Goal: Register for event/course

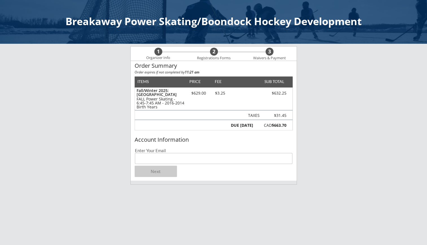
click at [159, 160] on input "email" at bounding box center [214, 158] width 158 height 11
type input "[EMAIL_ADDRESS][DOMAIN_NAME]"
click at [152, 172] on button "Next" at bounding box center [156, 171] width 42 height 11
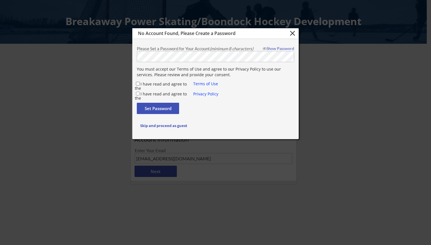
click at [138, 82] on input "I have read and agree to the" at bounding box center [138, 84] width 4 height 4
checkbox input "true"
click at [138, 90] on div "I have read and agree to the Terms of Use I have read and agree to the Privacy …" at bounding box center [177, 89] width 85 height 16
click at [138, 93] on input "I have read and agree to the" at bounding box center [138, 94] width 4 height 4
checkbox input "true"
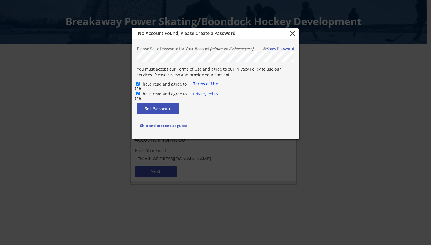
click at [150, 107] on button "Set Password" at bounding box center [158, 108] width 42 height 11
checkbox input "false"
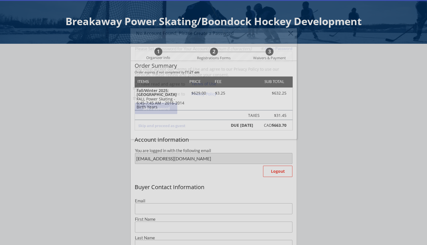
type input "[EMAIL_ADDRESS][DOMAIN_NAME]"
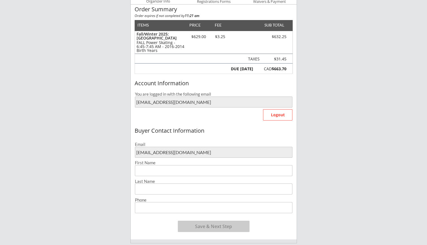
scroll to position [85, 0]
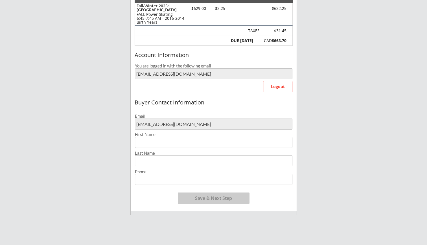
click at [162, 140] on input "input" at bounding box center [214, 142] width 158 height 11
type input "[PERSON_NAME]"
type input "[DEMOGRAPHIC_DATA]"
type input "[PHONE_NUMBER]"
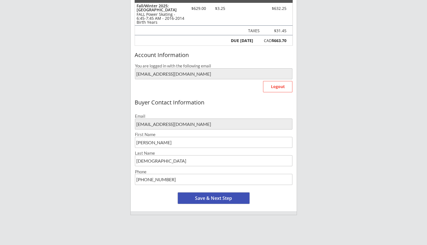
click at [197, 195] on button "Save & Next Step" at bounding box center [214, 198] width 72 height 11
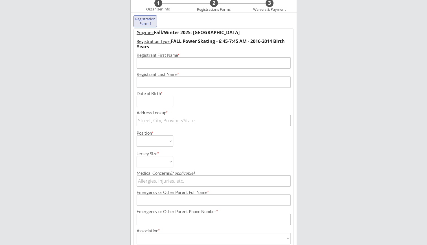
scroll to position [41, 0]
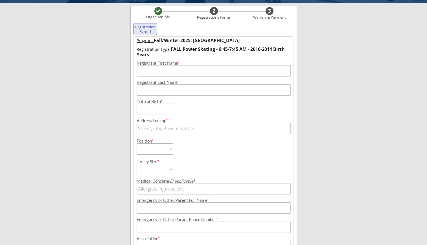
click at [141, 65] on div "Registrant First Name *" at bounding box center [214, 63] width 154 height 4
click at [148, 70] on input "input" at bounding box center [214, 70] width 154 height 11
click at [161, 70] on input "input" at bounding box center [214, 70] width 154 height 11
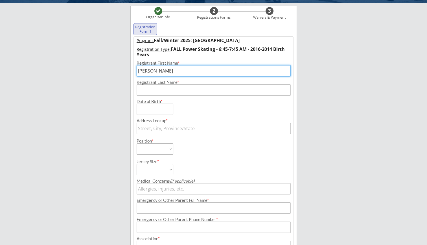
type input "[PERSON_NAME]"
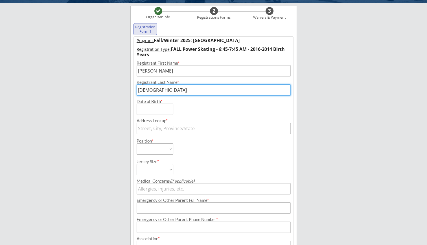
type input "[DEMOGRAPHIC_DATA]"
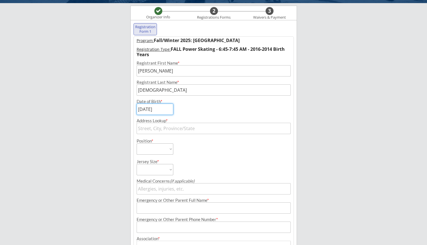
type input "[DATE]"
click at [188, 129] on input "text" at bounding box center [214, 128] width 154 height 11
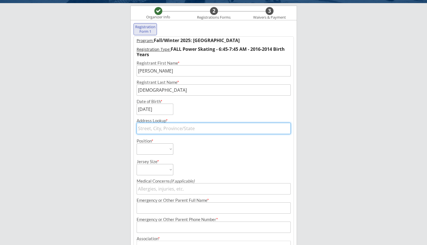
type input "2019 [GEOGRAPHIC_DATA]"
type input "2019 [GEOGRAPHIC_DATA], [GEOGRAPHIC_DATA], [GEOGRAPHIC_DATA], [GEOGRAPHIC_DATA]"
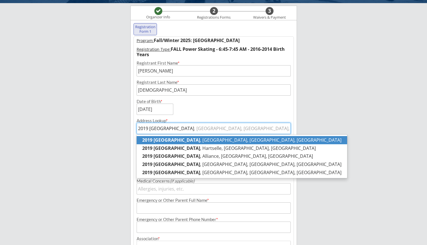
click at [238, 138] on p "2019 [GEOGRAPHIC_DATA] , [GEOGRAPHIC_DATA], [GEOGRAPHIC_DATA], [GEOGRAPHIC_DATA]" at bounding box center [242, 140] width 211 height 8
type input "2019 [GEOGRAPHIC_DATA], [GEOGRAPHIC_DATA], [GEOGRAPHIC_DATA], [GEOGRAPHIC_DATA]"
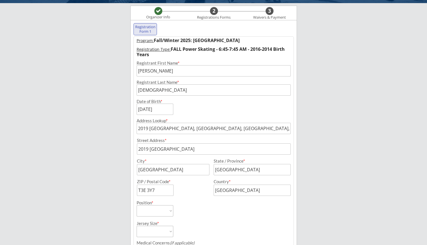
scroll to position [97, 0]
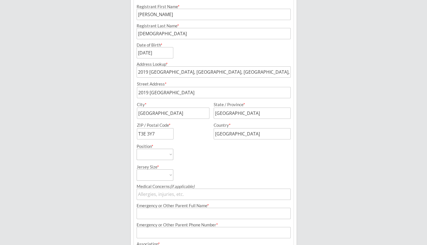
click at [166, 154] on select "Forward Defense Goalie" at bounding box center [155, 154] width 37 height 11
select select ""Forward""
click at [137, 149] on select "Forward Defense Goalie" at bounding box center [155, 154] width 37 height 11
click at [160, 176] on select "YS YM YL YXL AS AM AL AXL" at bounding box center [155, 174] width 37 height 11
select select ""YM""
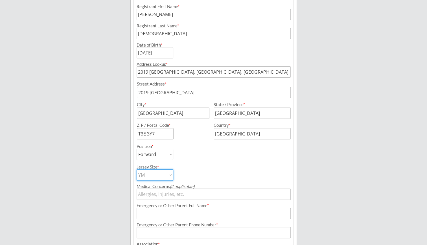
click at [137, 169] on select "YS YM YL YXL AS AM AL AXL" at bounding box center [155, 174] width 37 height 11
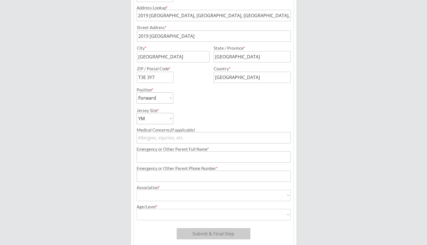
click at [171, 157] on input "input" at bounding box center [214, 156] width 154 height 11
type input "A"
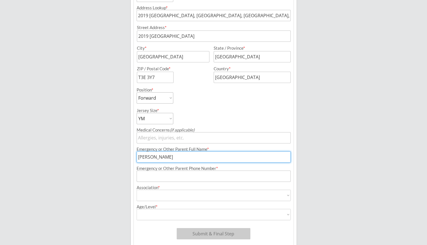
type input "[PERSON_NAME]"
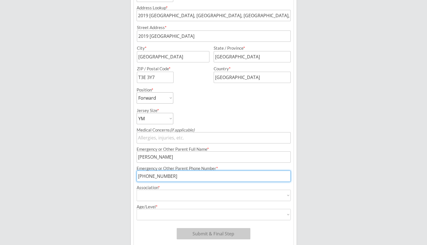
type input "[PHONE_NUMBER]"
click at [171, 190] on select "Airdrie Minor Hockey Airdrie Stars Blackfoot Hockey Association Bow River Bruin…" at bounding box center [214, 195] width 154 height 11
select select ""Glenlake Hawks Minor Hockey Club""
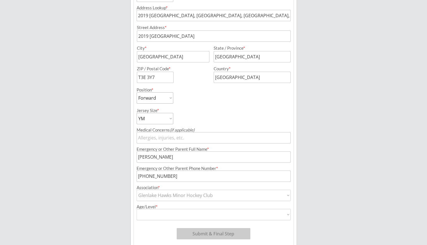
click at [137, 190] on select "Airdrie Minor Hockey Airdrie Stars Blackfoot Hockey Association Bow River Bruin…" at bounding box center [214, 195] width 154 height 11
type input "Glenlake Hawks Minor Hockey Club"
click at [160, 212] on select "U7 - Junior U7 - Senior U9 - Tier 1 U9 Tier 2 U9- Tier 3 U9 - Tier 4 U9 - Tier …" at bounding box center [214, 214] width 154 height 11
select select ""U11 - Tier 4""
click at [137, 209] on select "U7 - Junior U7 - Senior U9 - Tier 1 U9 Tier 2 U9- Tier 3 U9 - Tier 4 U9 - Tier …" at bounding box center [214, 214] width 154 height 11
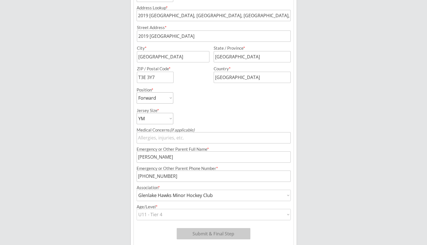
type input "U11 - Tier 4"
click at [213, 232] on button "Submit & Final Step" at bounding box center [214, 233] width 74 height 11
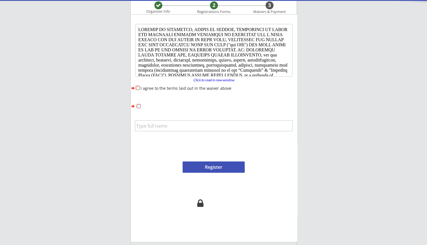
scroll to position [0, 0]
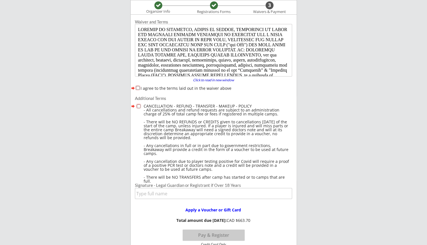
click at [138, 88] on input "I agree to the terms laid out in the waiver above" at bounding box center [138, 88] width 4 height 4
checkbox input "true"
click at [139, 106] on input "checkbox" at bounding box center [139, 106] width 4 height 4
checkbox input "true"
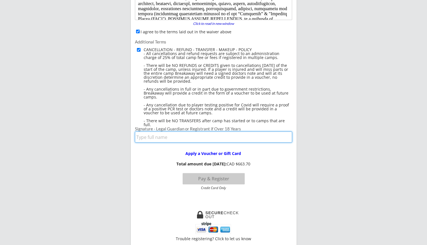
click at [162, 138] on input "input" at bounding box center [213, 137] width 157 height 11
type input "[PERSON_NAME]"
click at [233, 180] on button "Pay & Register" at bounding box center [214, 178] width 62 height 11
